Goal: Task Accomplishment & Management: Manage account settings

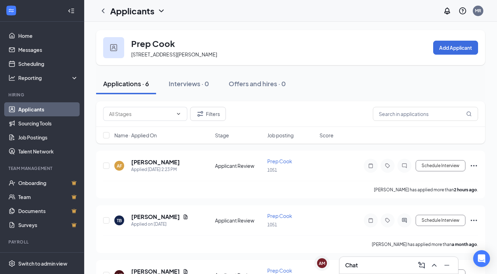
click at [137, 86] on div "Applications · 6" at bounding box center [126, 83] width 46 height 9
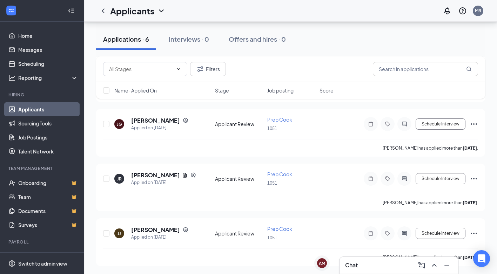
scroll to position [206, 0]
click at [26, 109] on link "Applicants" at bounding box center [48, 109] width 60 height 14
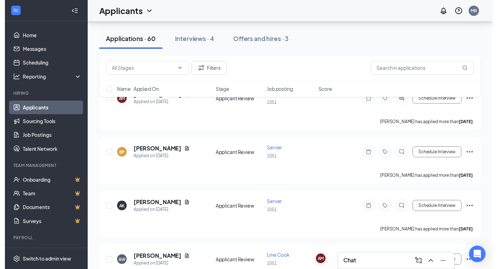
scroll to position [280, 0]
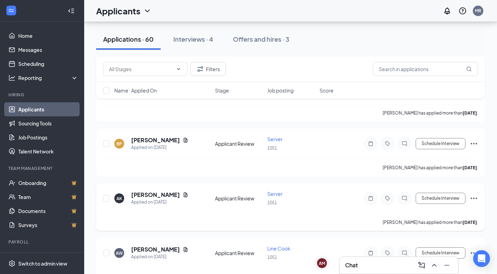
click at [184, 195] on icon "Document" at bounding box center [186, 194] width 4 height 5
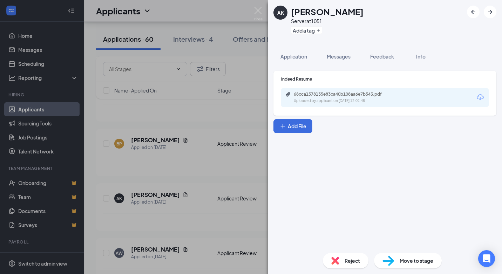
click at [341, 91] on div "68cca1578135e83ca40b108aa6e7b543.pdf Uploaded by applicant on [DATE] 12:02:48" at bounding box center [385, 97] width 208 height 19
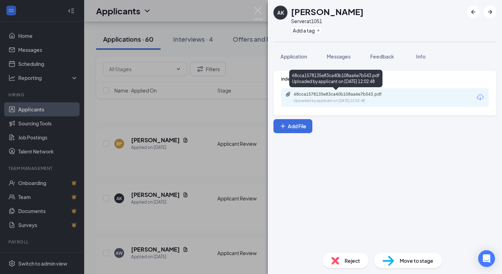
click at [340, 94] on div "68cca1578135e83ca40b108aa6e7b543.pdf" at bounding box center [343, 95] width 98 height 6
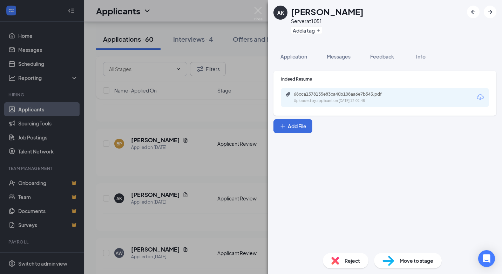
click at [214, 120] on div "AK [PERSON_NAME] Server at 1051 Add a tag Application Messages Feedback Info In…" at bounding box center [251, 137] width 502 height 274
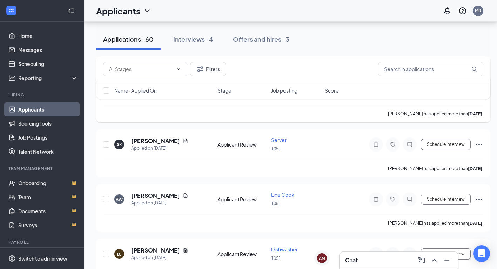
scroll to position [351, 0]
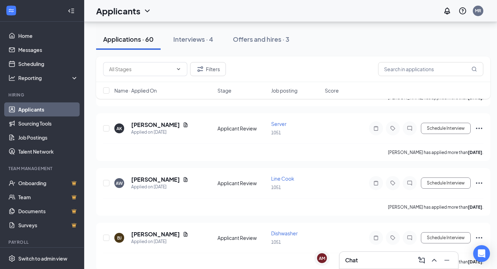
click at [357, 261] on h3 "Chat" at bounding box center [351, 260] width 13 height 8
